Goal: Ask a question

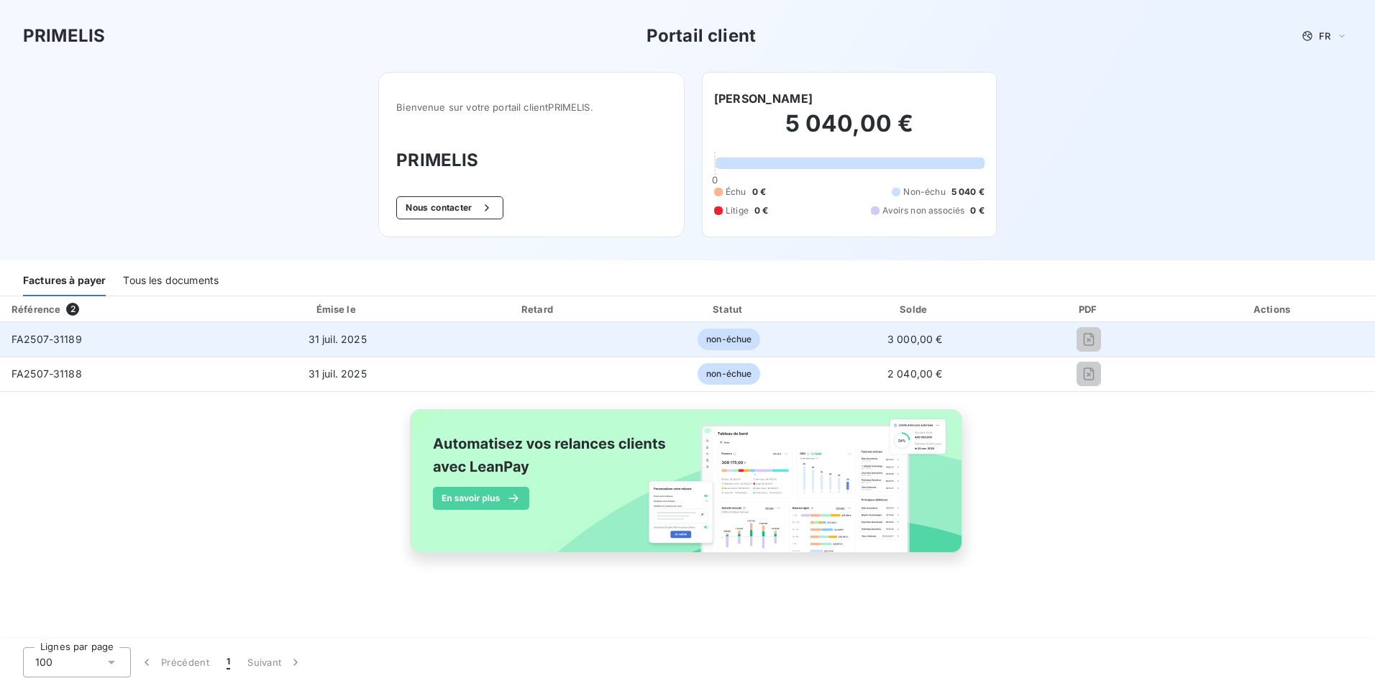
click at [92, 336] on td "FA2507-31189" at bounding box center [116, 339] width 232 height 35
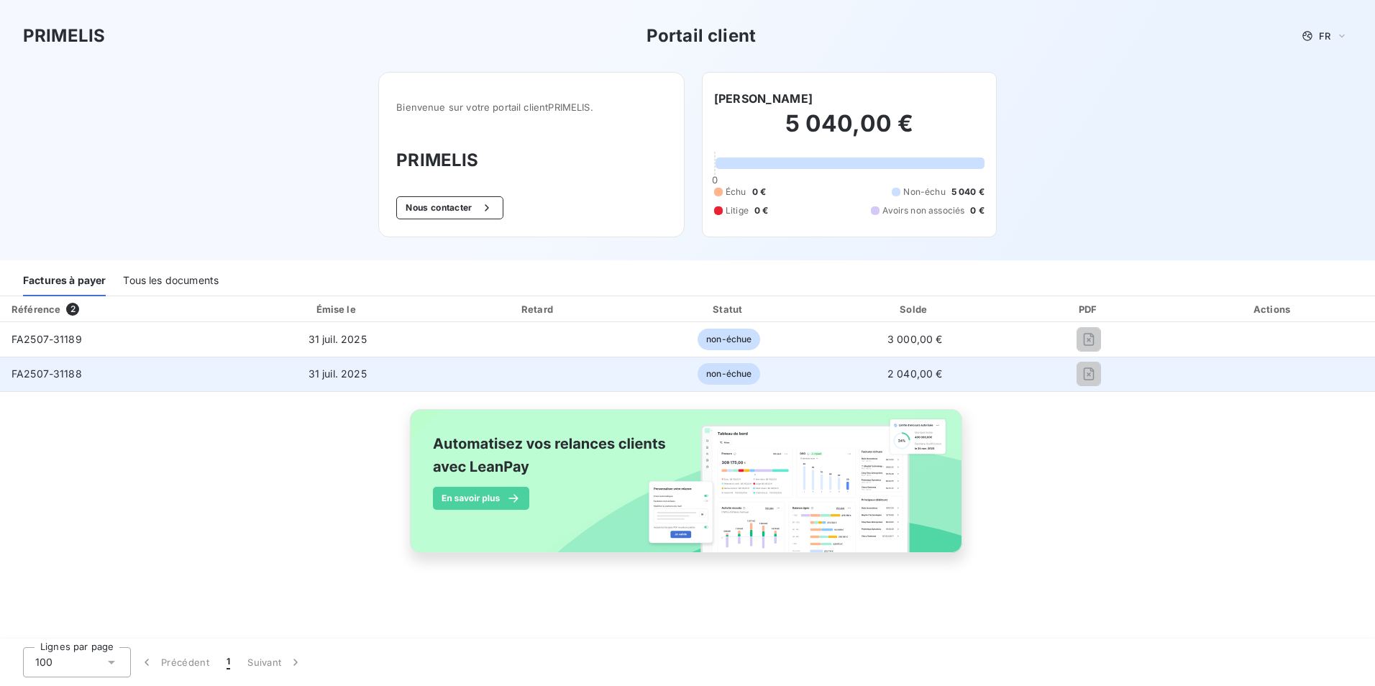
click at [140, 388] on td "FA2507-31188" at bounding box center [116, 374] width 232 height 35
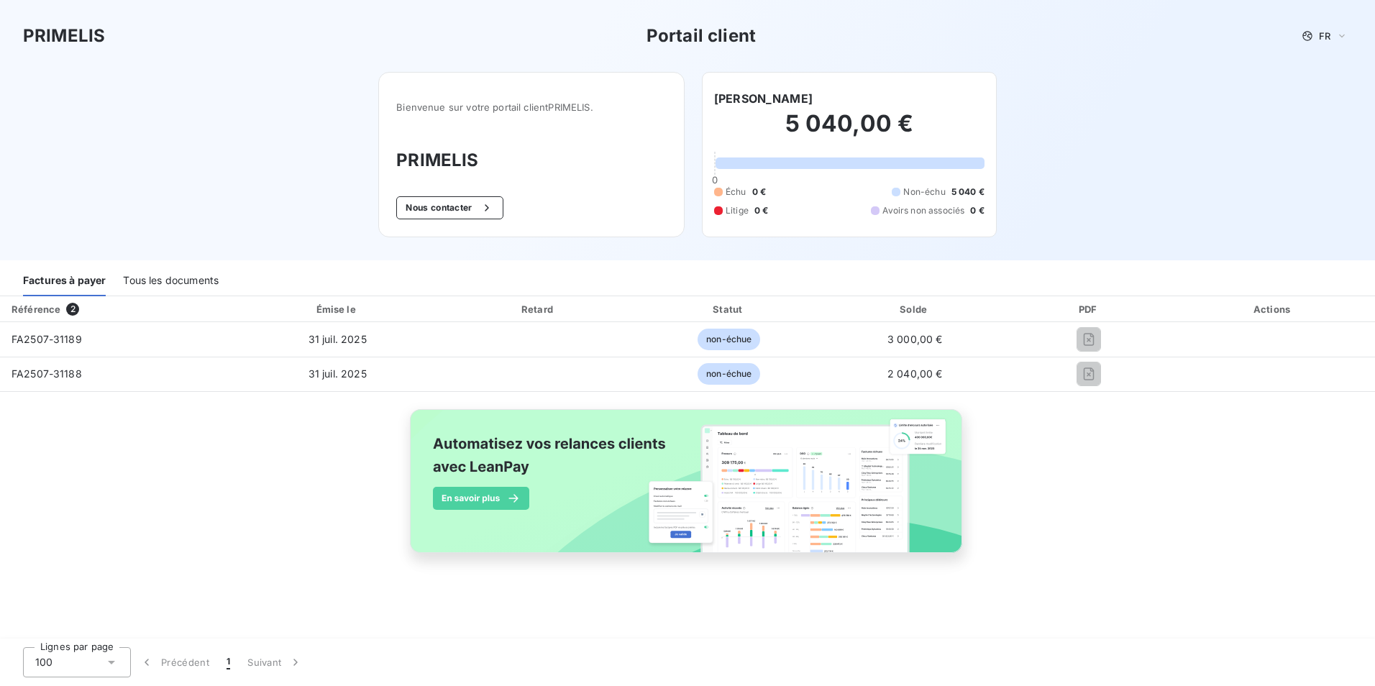
click at [444, 203] on button "Nous contacter" at bounding box center [449, 207] width 106 height 23
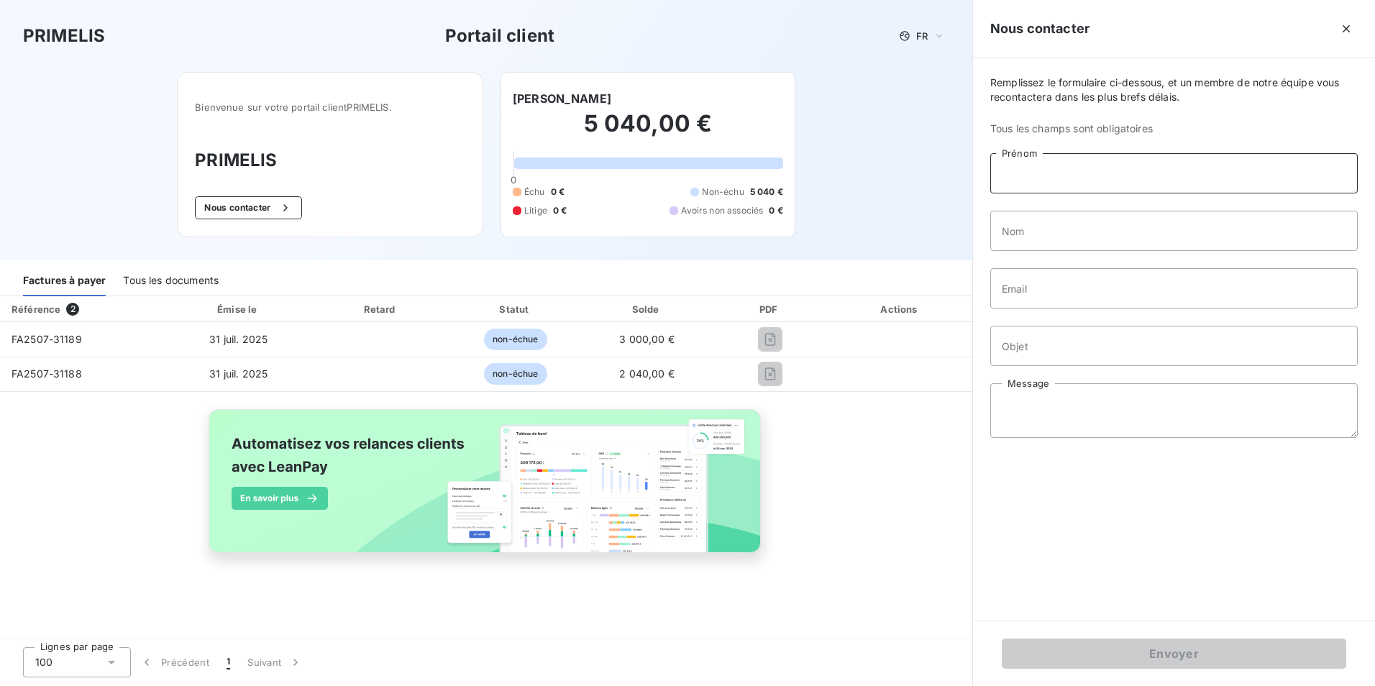
click at [1106, 180] on input "Prénom" at bounding box center [1173, 173] width 367 height 40
click at [1004, 235] on input "Nom" at bounding box center [1173, 231] width 367 height 40
click at [1035, 173] on input "Da" at bounding box center [1173, 173] width 367 height 40
type input "Daniella"
type input "Daso"
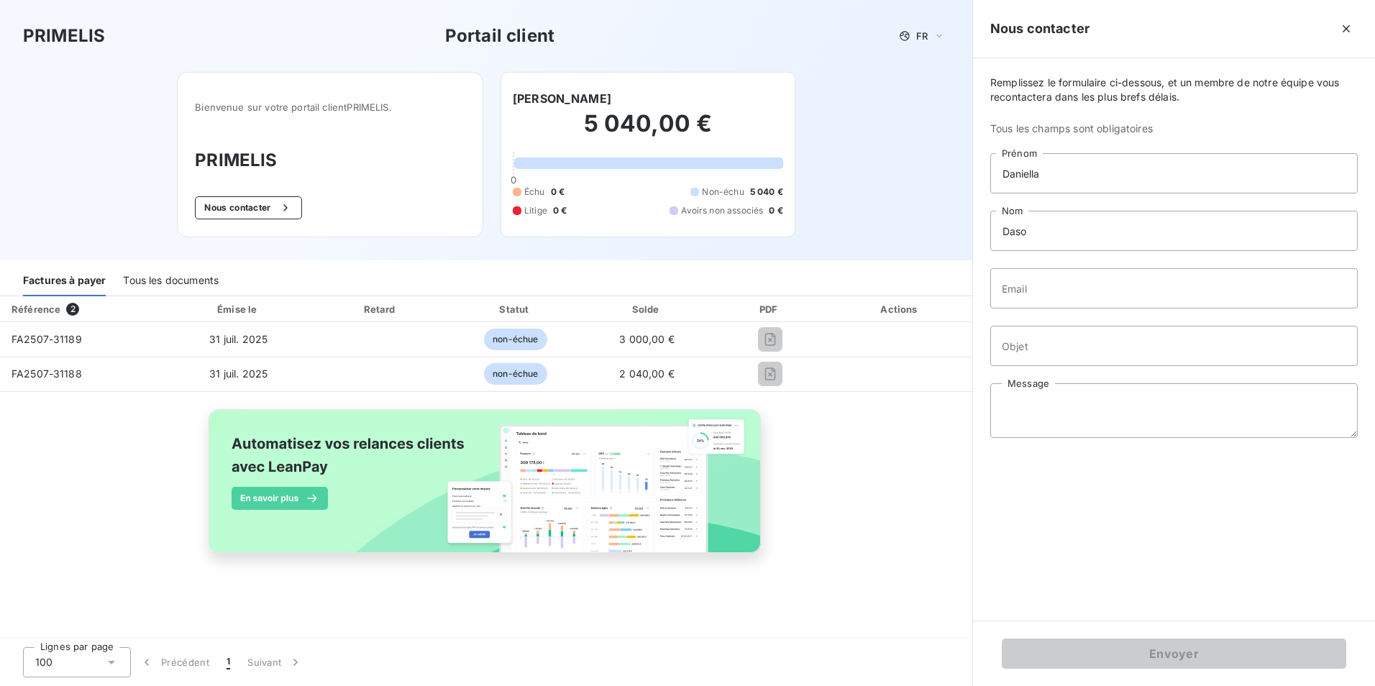
click at [1019, 316] on div "Remplissez le formulaire ci-dessous, et un membre de notre équipe vous recontac…" at bounding box center [1174, 339] width 402 height 562
click at [1022, 299] on input "Email" at bounding box center [1173, 288] width 367 height 40
type input "[PERSON_NAME][EMAIL_ADDRESS][DOMAIN_NAME]"
click at [1048, 347] on input "Objet" at bounding box center [1173, 346] width 367 height 40
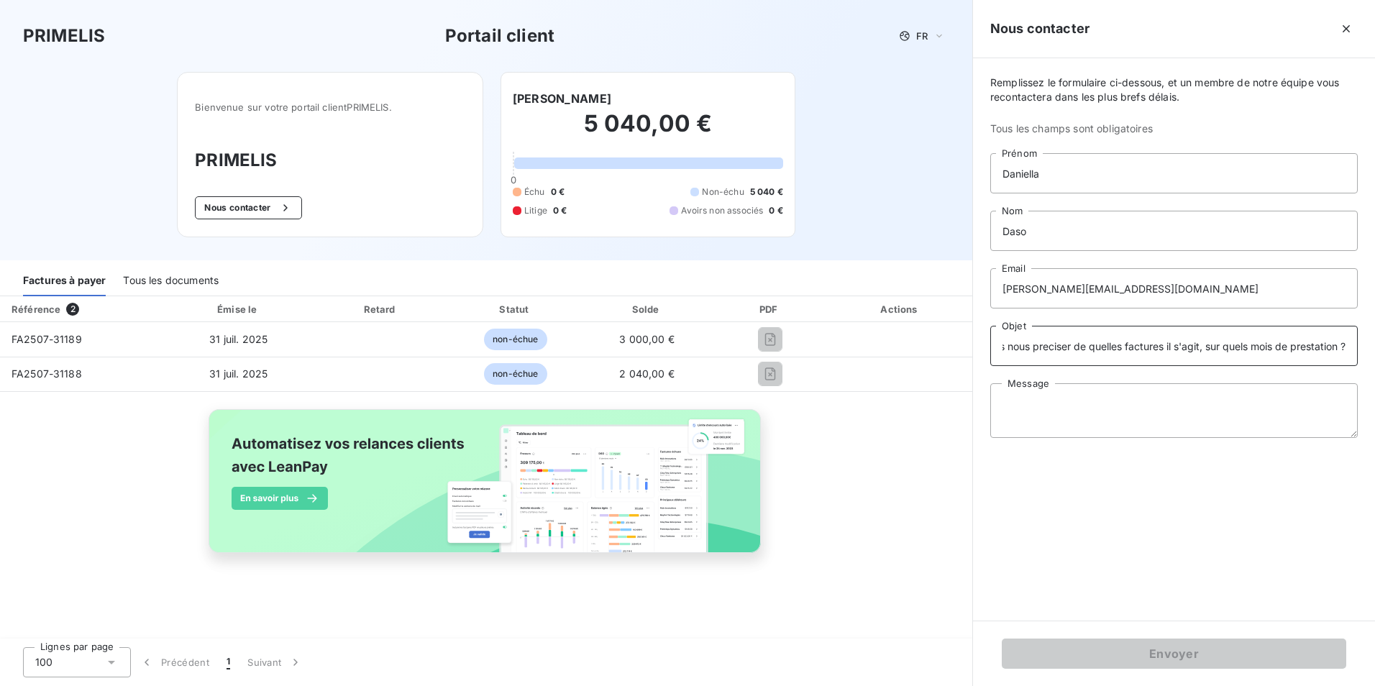
scroll to position [0, 108]
click at [1042, 347] on input "Bonjour, pouvez vous nous preciser de quelles factures il s'agit, sur quels moi…" at bounding box center [1173, 346] width 367 height 40
type input "Bonjour, pouvez vous nous préciser de quelles factures il s'agit, sur quels moi…"
click at [1063, 344] on input "Bonjour, pouvez vous nous préciser de quelles factures il s'agit, sur quels moi…" at bounding box center [1173, 346] width 367 height 40
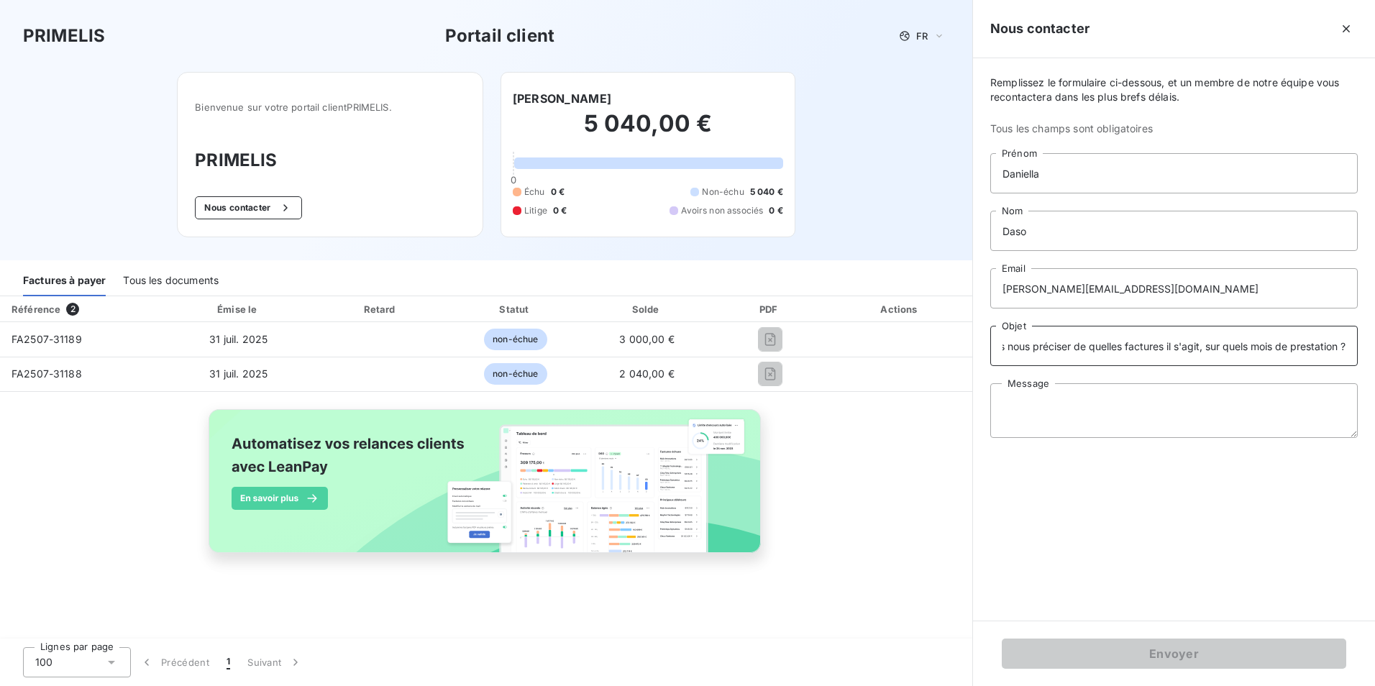
click at [1063, 344] on input "Bonjour, pouvez vous nous préciser de quelles factures il s'agit, sur quels moi…" at bounding box center [1173, 346] width 367 height 40
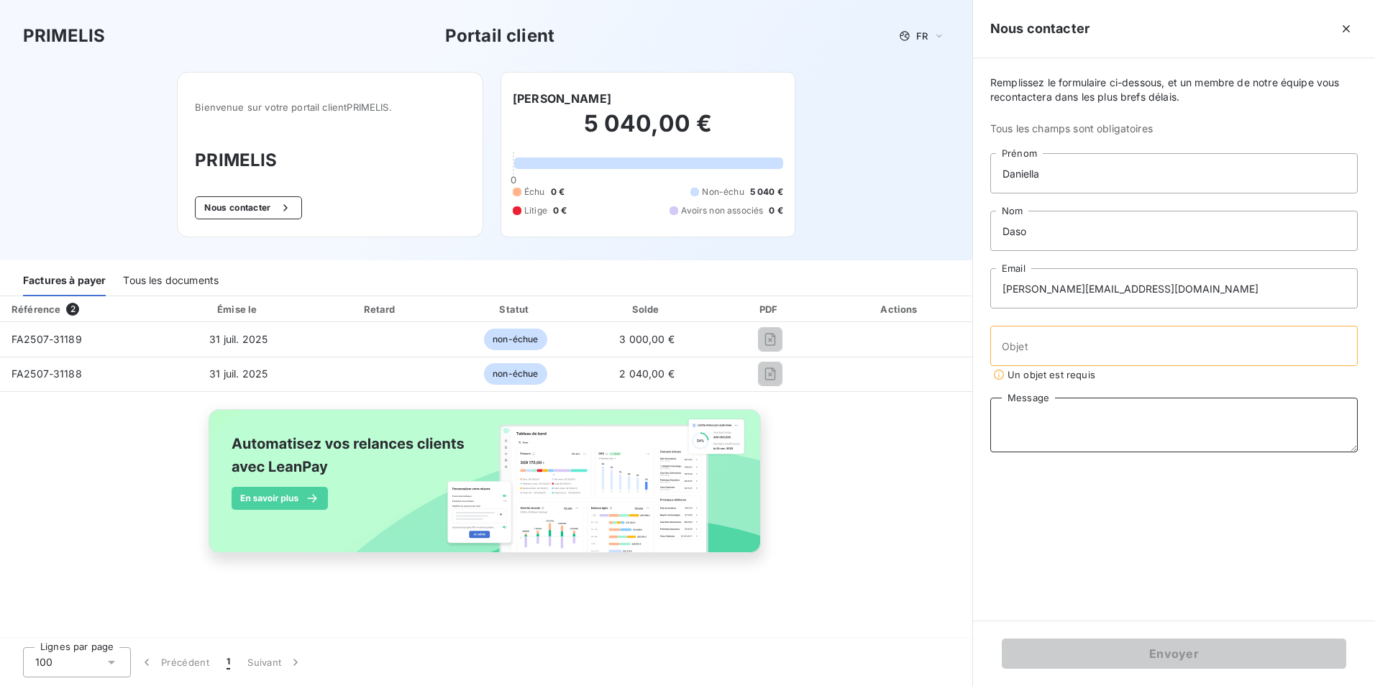
click at [1053, 410] on textarea "Message" at bounding box center [1173, 425] width 367 height 55
paste textarea "Bonjour, pouvez vous nous préciser de quelles factures il s'agit, sur quels moi…"
type textarea "Bonjour, pouvez vous nous préciser de quelles factures il s'agit, sur quels moi…"
click at [1033, 351] on input "Objet" at bounding box center [1173, 346] width 367 height 40
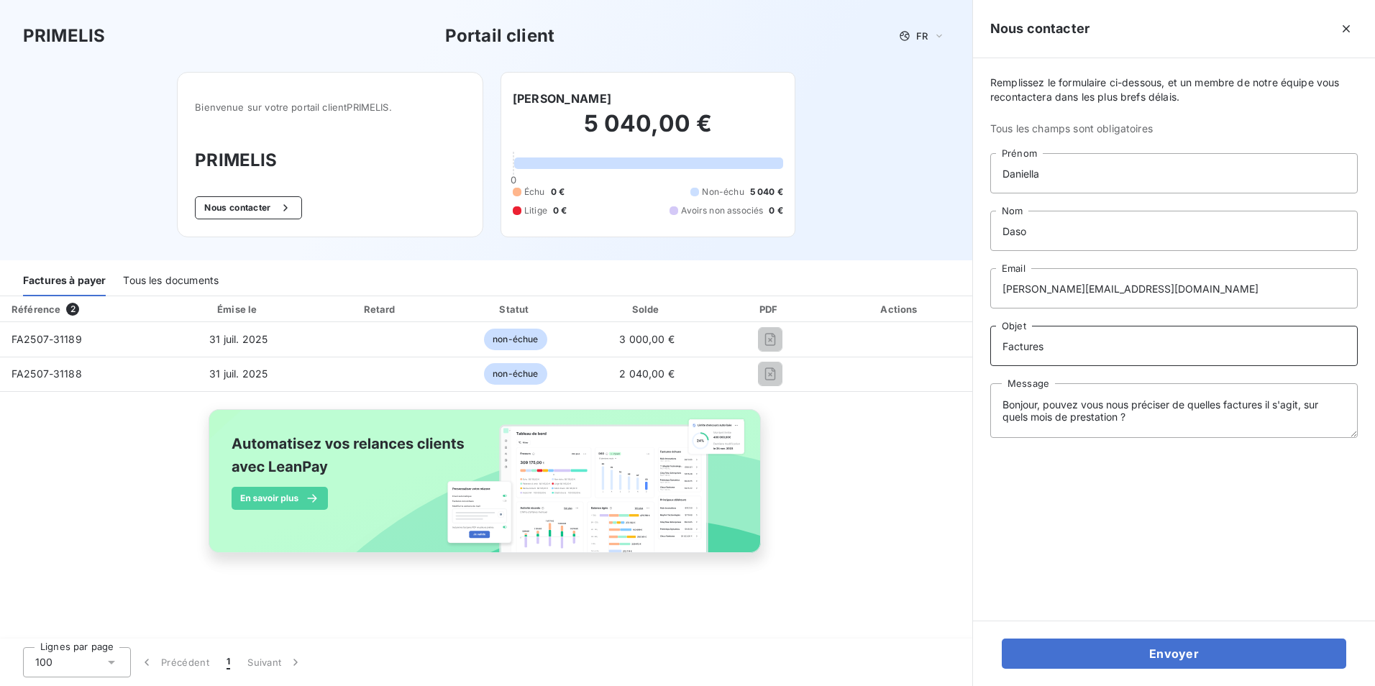
type input "Factures"
